Goal: Information Seeking & Learning: Find specific fact

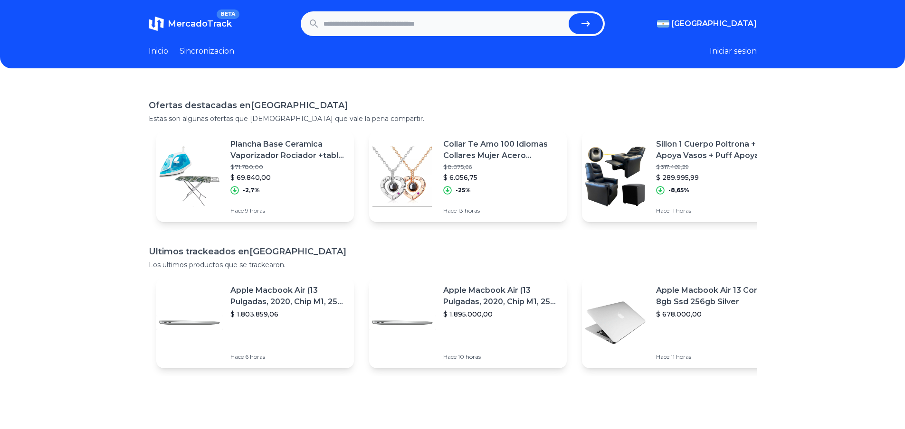
click at [349, 32] on input "text" at bounding box center [444, 23] width 241 height 21
type input "**********"
click at [569, 13] on button "submit" at bounding box center [586, 23] width 34 height 21
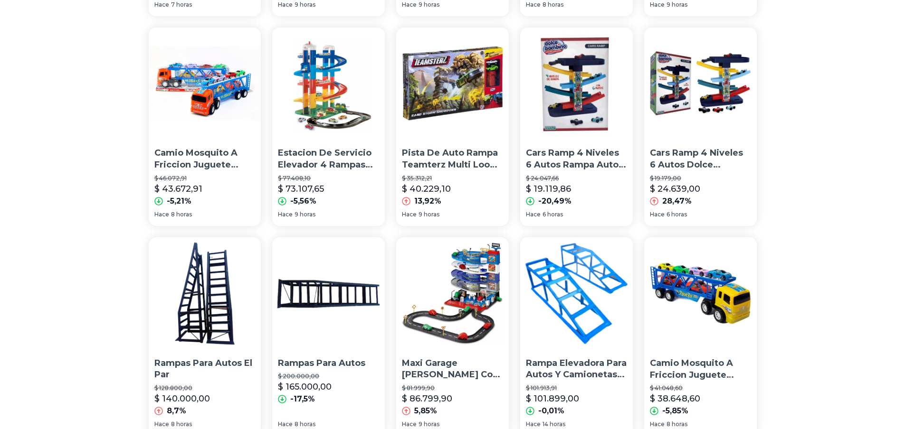
scroll to position [647, 0]
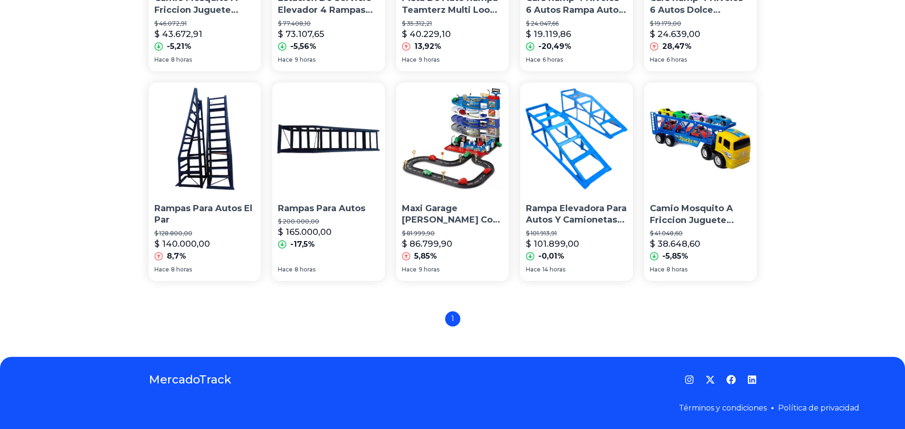
click at [221, 163] on img at bounding box center [205, 139] width 113 height 113
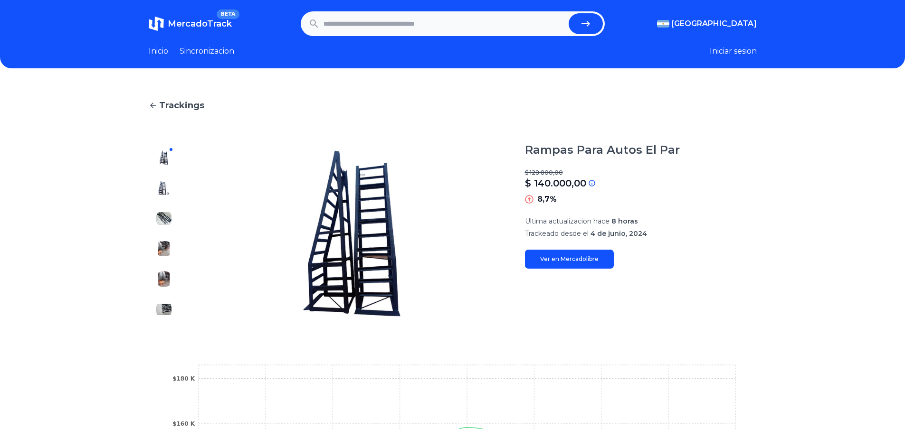
click at [392, 170] on img at bounding box center [352, 234] width 308 height 182
